Goal: Task Accomplishment & Management: Complete application form

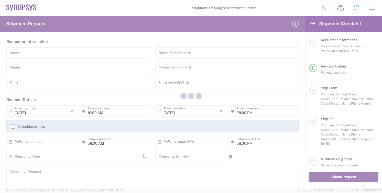
click at [38, 53] on div at bounding box center [191, 96] width 382 height 193
type input "[GEOGRAPHIC_DATA]"
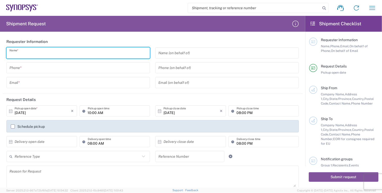
click at [36, 55] on input "text" at bounding box center [77, 53] width 137 height 9
type input "[PERSON_NAME]"
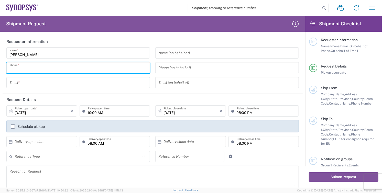
click at [76, 69] on input "tel" at bounding box center [77, 67] width 137 height 9
type input "8585762600"
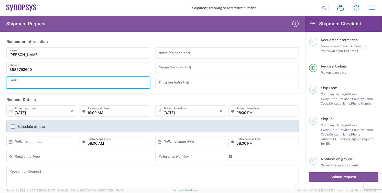
click at [52, 83] on input "text" at bounding box center [77, 82] width 137 height 9
type input "[EMAIL_ADDRESS][DOMAIN_NAME]"
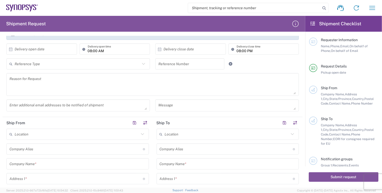
scroll to position [114, 0]
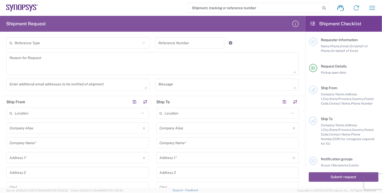
click at [44, 144] on input "text" at bounding box center [77, 143] width 136 height 9
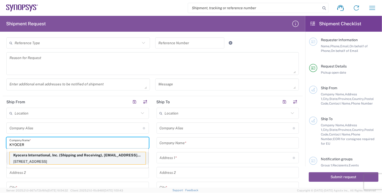
type input "KYOCER"
click at [24, 159] on p "[STREET_ADDRESS]" at bounding box center [78, 162] width 136 height 6
type input "Kyocera"
type input "Kyocera International, Inc."
type input "[STREET_ADDRESS]"
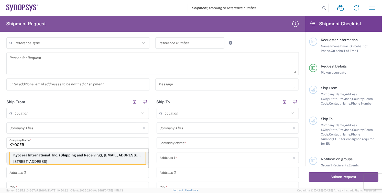
type input "[GEOGRAPHIC_DATA]"
type input "[US_STATE]"
type input "92123"
type input "Shipping and Receiving"
type input "8585762600"
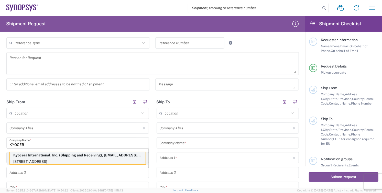
type input "[EMAIL_ADDRESS][DOMAIN_NAME]"
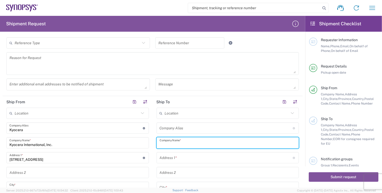
click at [200, 145] on input "text" at bounding box center [228, 143] width 136 height 9
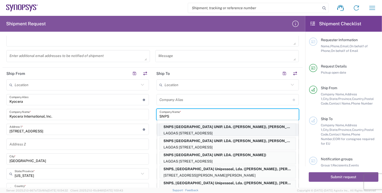
scroll to position [28, 0]
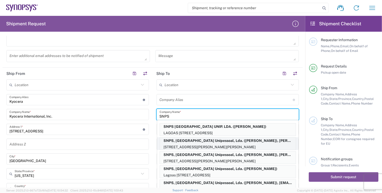
type input "SNPS"
click at [262, 140] on p "SNPS, [GEOGRAPHIC_DATA] Unipessoal, Lda. ([PERSON_NAME]), [PERSON_NAME][EMAIL_A…" at bounding box center [228, 141] width 136 height 6
type input "SNPS PORTUGAL LDA"
type input "SNPS, [GEOGRAPHIC_DATA] Unipessoal, Lda."
type input "[STREET_ADDRESS][PERSON_NAME]"
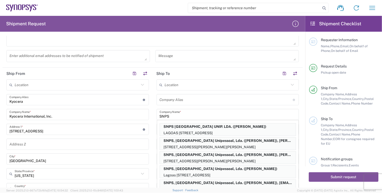
type input "Edificio das Technologias 3rd Floor"
type input "[PERSON_NAME]"
type input "[GEOGRAPHIC_DATA]"
type input "4470-605"
type input "[PERSON_NAME]"
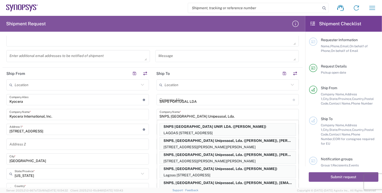
type input "[PHONE_NUMBER]"
type input "[PERSON_NAME][EMAIL_ADDRESS][DOMAIN_NAME]"
click at [262, 140] on input "Edificio das Technologias 3rd Floor" at bounding box center [228, 144] width 136 height 9
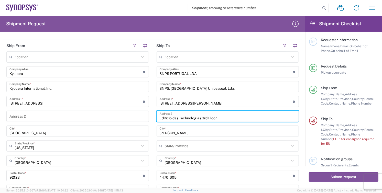
scroll to position [170, 0]
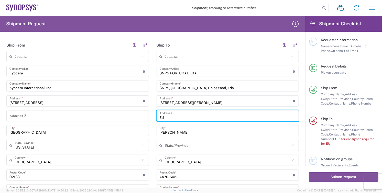
type input "E"
click at [202, 74] on input "SNPS PORTUGAL LDA" at bounding box center [226, 71] width 133 height 9
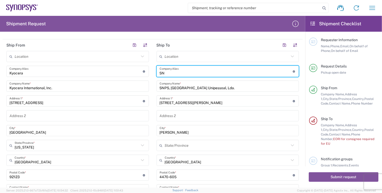
type input "S"
type input "SNPS"
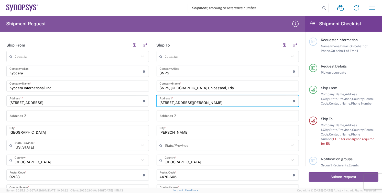
click at [176, 104] on input "[STREET_ADDRESS][PERSON_NAME]" at bounding box center [226, 101] width 133 height 9
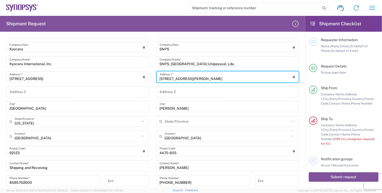
scroll to position [227, 0]
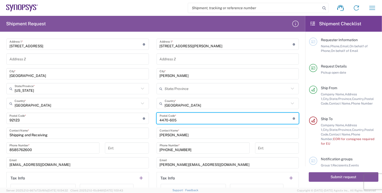
click at [237, 119] on input "undefined" at bounding box center [226, 118] width 133 height 9
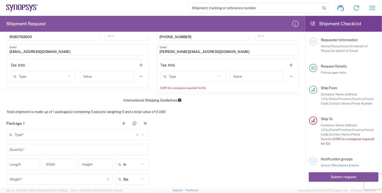
scroll to position [341, 0]
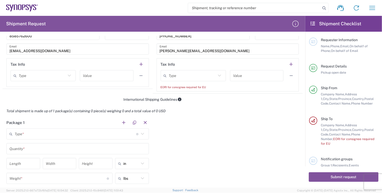
click at [39, 121] on header "Package 1" at bounding box center [78, 123] width 150 height 12
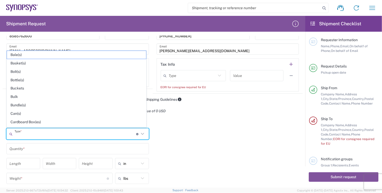
click at [37, 133] on input "text" at bounding box center [75, 134] width 121 height 9
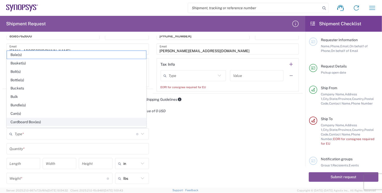
click at [36, 121] on span "Cardboard Box(es)" at bounding box center [76, 122] width 139 height 8
type input "Cardboard Box(es)"
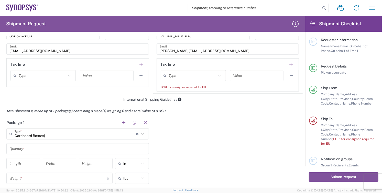
click at [35, 148] on input "text" at bounding box center [77, 148] width 136 height 9
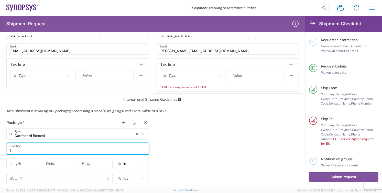
type input "1"
click at [21, 168] on div "Length" at bounding box center [23, 163] width 34 height 11
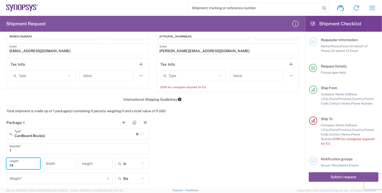
type input "14"
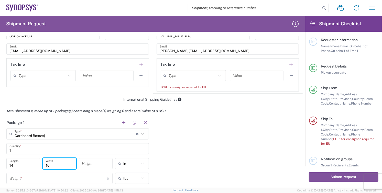
type input "10"
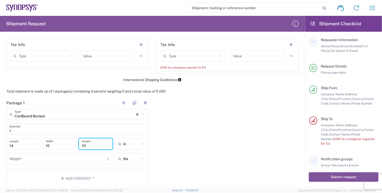
scroll to position [398, 0]
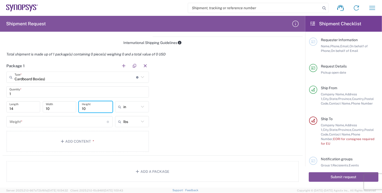
type input "10"
click at [26, 123] on input "number" at bounding box center [57, 121] width 97 height 9
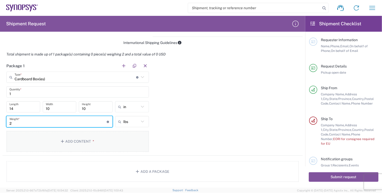
type input "2"
click at [69, 141] on button "Add Content *" at bounding box center [77, 141] width 142 height 21
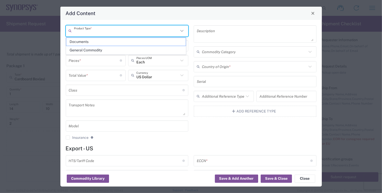
click at [104, 31] on input "text" at bounding box center [126, 30] width 105 height 9
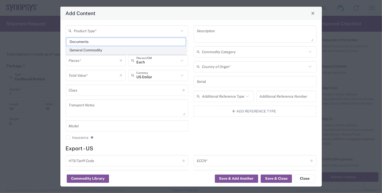
click at [98, 49] on span "General Commodity" at bounding box center [125, 50] width 119 height 8
type input "General Commodity"
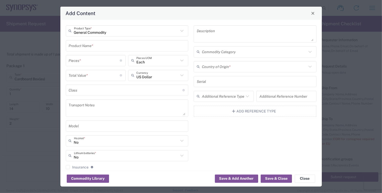
click at [109, 47] on input "text" at bounding box center [127, 45] width 117 height 9
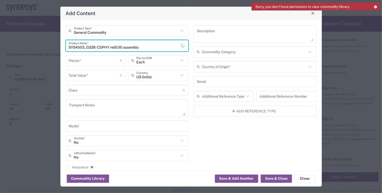
type input "SYS4503_G328- CDPHY rel9.00 assembly"
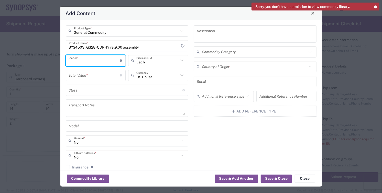
click at [87, 61] on input "number" at bounding box center [94, 60] width 51 height 9
type input "10"
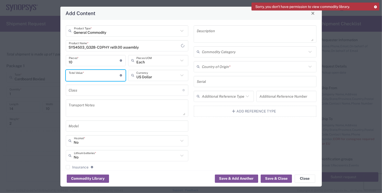
click at [92, 78] on input "number" at bounding box center [94, 75] width 51 height 9
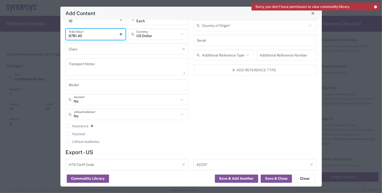
scroll to position [85, 0]
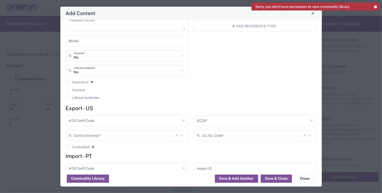
type input "9781.40"
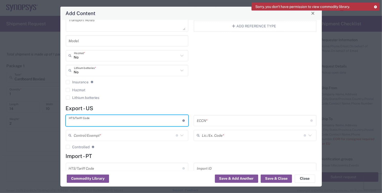
click at [112, 119] on input "text" at bounding box center [126, 120] width 114 height 9
type input "8542.31.0030"
click at [111, 137] on input "text" at bounding box center [125, 135] width 102 height 9
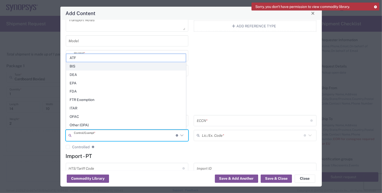
click at [78, 65] on span "BIS" at bounding box center [125, 66] width 119 height 8
type input "BIS"
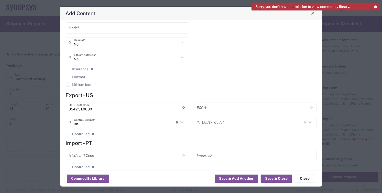
scroll to position [106, 0]
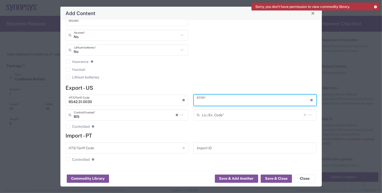
click at [213, 100] on input "text" at bounding box center [254, 100] width 114 height 9
type input "3A991.f.1"
click at [215, 115] on input "text" at bounding box center [253, 114] width 102 height 9
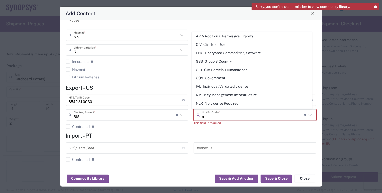
click at [217, 103] on span "NLR - No License Required" at bounding box center [251, 103] width 119 height 8
type input "NLR - No License Required"
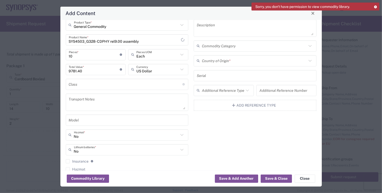
scroll to position [0, 0]
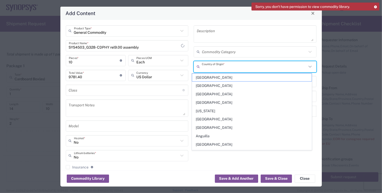
click at [233, 68] on input "text" at bounding box center [254, 66] width 105 height 9
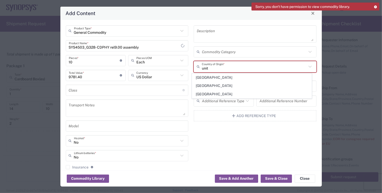
click at [212, 94] on span "[GEOGRAPHIC_DATA]" at bounding box center [251, 94] width 119 height 8
type input "[GEOGRAPHIC_DATA]"
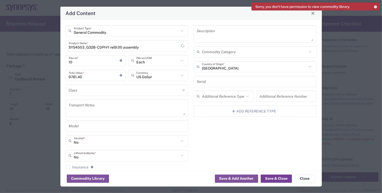
click at [278, 178] on button "Save & Close" at bounding box center [276, 179] width 31 height 8
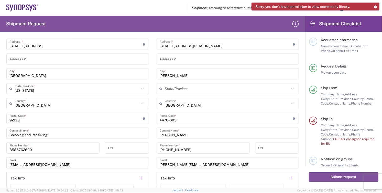
scroll to position [312, 0]
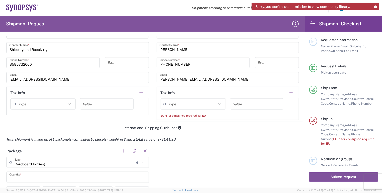
click at [217, 103] on icon at bounding box center [219, 104] width 7 height 7
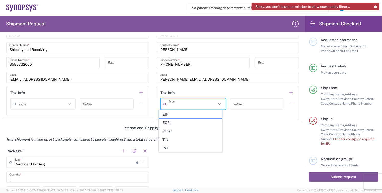
click at [177, 124] on span "EORI" at bounding box center [190, 123] width 63 height 8
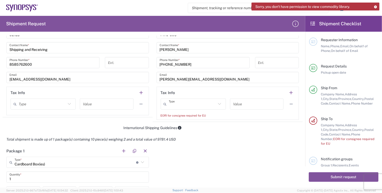
type input "EORI"
click at [242, 106] on input "text" at bounding box center [256, 104] width 47 height 9
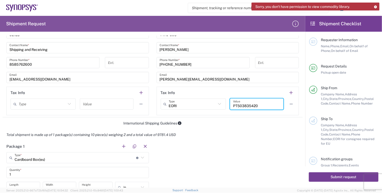
type input "PT503835420"
click at [343, 176] on button "Submit request" at bounding box center [344, 176] width 70 height 9
